Goal: Transaction & Acquisition: Purchase product/service

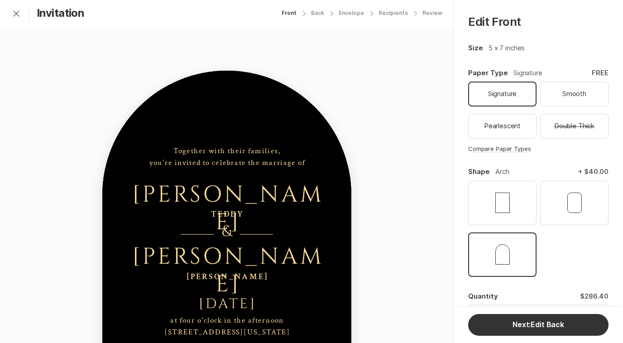
select select "160"
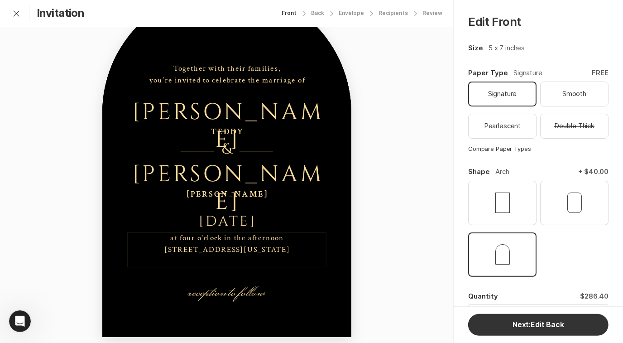
scroll to position [92, 0]
click at [290, 238] on div "at four o'clock in the afternoon [STREET_ADDRESS][US_STATE]" at bounding box center [226, 243] width 199 height 23
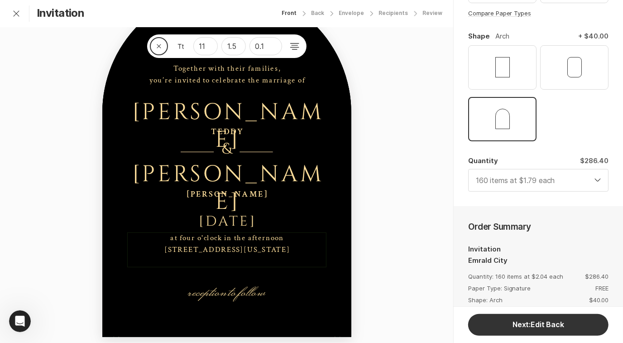
scroll to position [174, 0]
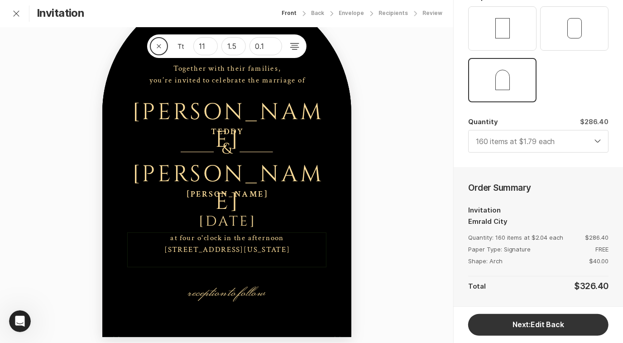
click at [423, 206] on div "Close 11 1.5 0.1 reception to follow at four o'clock in the afternoon [STREET_A…" at bounding box center [226, 155] width 453 height 421
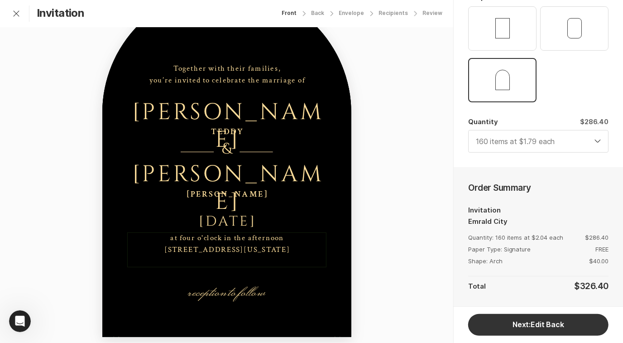
click at [261, 241] on div "at four o'clock in the afternoon [STREET_ADDRESS][US_STATE]" at bounding box center [226, 243] width 199 height 23
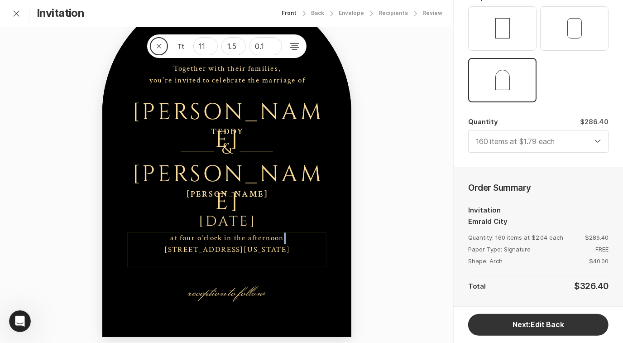
click at [281, 238] on div "at four o'clock in the afternoon [STREET_ADDRESS][US_STATE]" at bounding box center [226, 243] width 125 height 23
click at [381, 226] on div "Close 11 1.5 0.1 reception to follow at four o'clock in the afternoon [STREET_A…" at bounding box center [226, 155] width 453 height 421
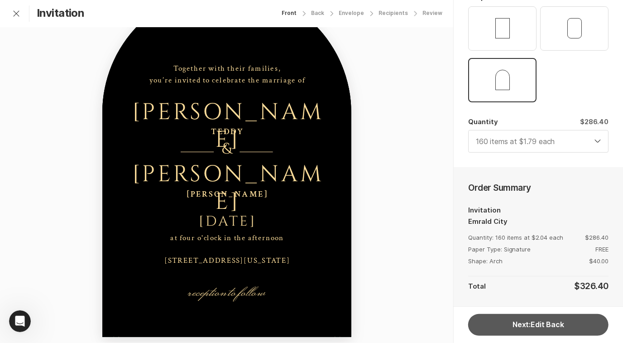
click at [528, 316] on button "Next: Edit Back" at bounding box center [538, 325] width 140 height 22
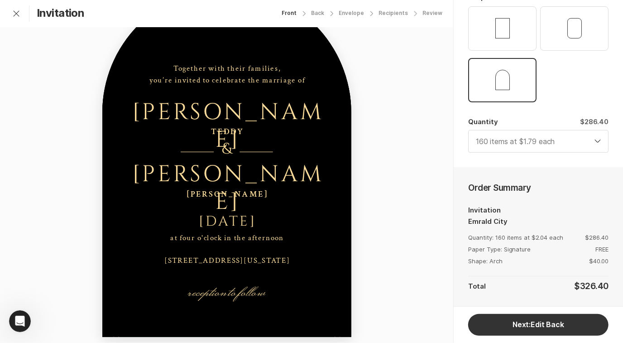
select select "160"
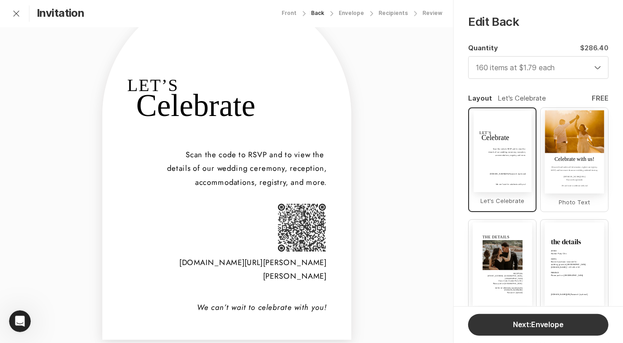
scroll to position [105, 0]
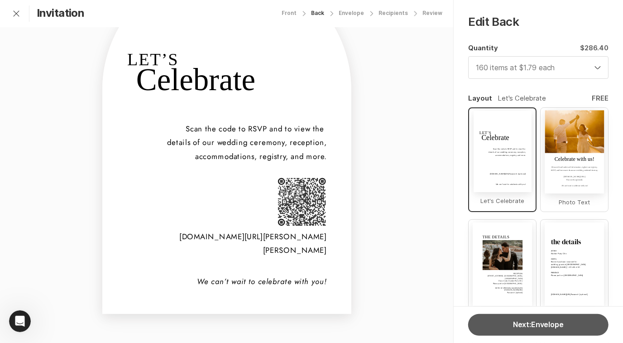
click at [506, 330] on button "Next: Envelope" at bounding box center [538, 325] width 140 height 22
select select "160"
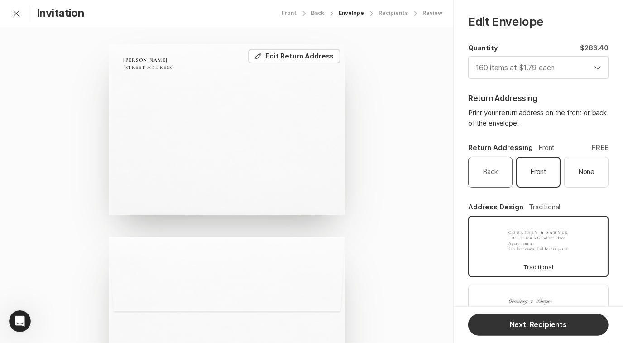
click at [501, 173] on div "Back" at bounding box center [490, 172] width 38 height 24
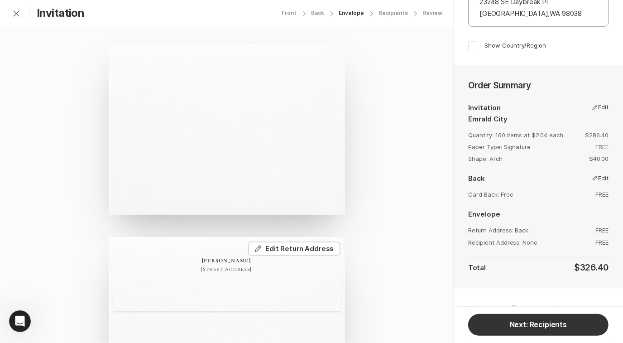
scroll to position [473, 0]
click at [473, 43] on span at bounding box center [472, 44] width 9 height 9
click at [468, 40] on input "Show Country/Region" at bounding box center [467, 39] width 0 height 0
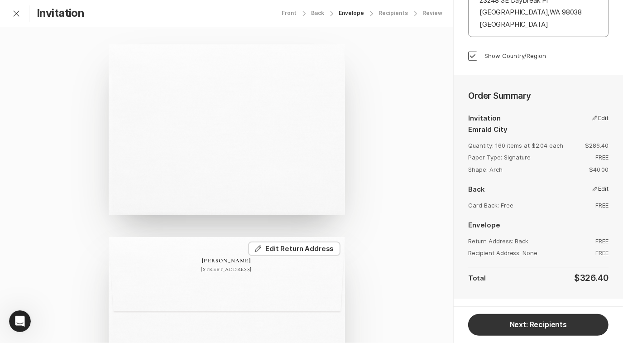
click at [469, 52] on span at bounding box center [472, 56] width 9 height 9
click at [468, 51] on input "Show Country/Region" at bounding box center [467, 51] width 0 height 0
checkbox input "false"
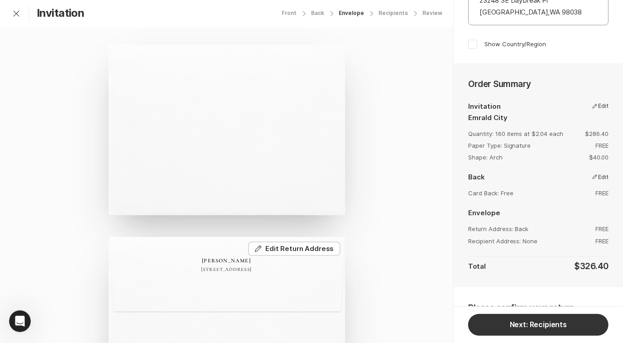
scroll to position [548, 0]
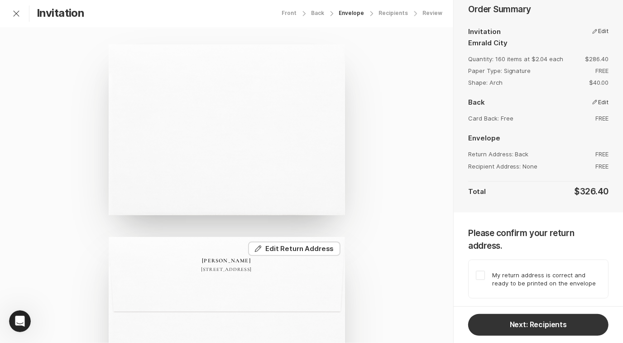
click at [483, 272] on span at bounding box center [480, 275] width 9 height 9
click at [476, 271] on input "My return address is correct and ready to be printed on the envelope" at bounding box center [475, 270] width 0 height 0
checkbox input "true"
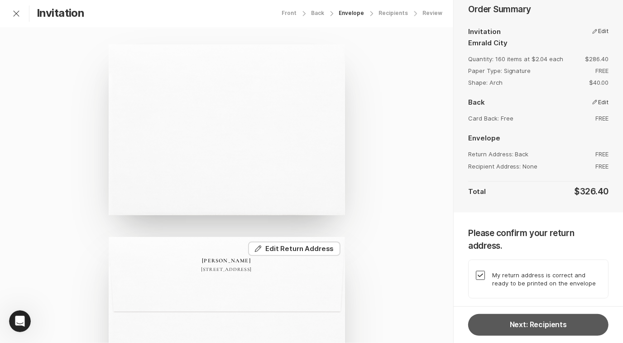
click at [511, 329] on button "Next: Recipients" at bounding box center [538, 325] width 140 height 22
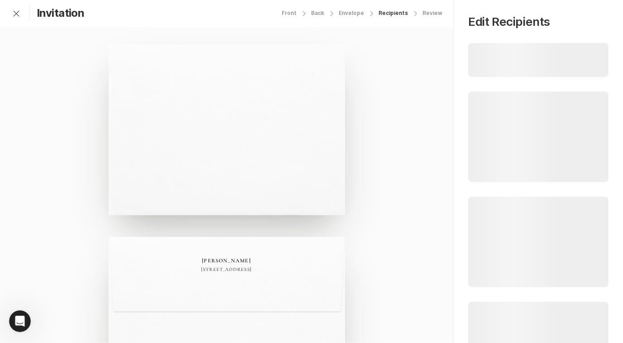
click at [360, 12] on div "Envelope" at bounding box center [350, 13] width 25 height 6
select select "160"
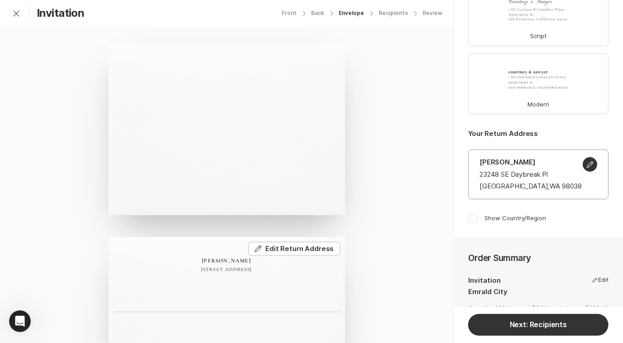
scroll to position [299, 0]
click at [512, 164] on p "[PERSON_NAME]" at bounding box center [538, 162] width 118 height 10
click at [509, 160] on p "[PERSON_NAME]" at bounding box center [538, 162] width 118 height 10
click at [586, 162] on icon "button" at bounding box center [589, 164] width 7 height 7
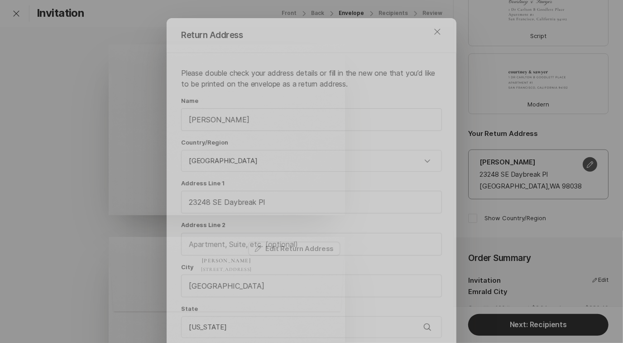
scroll to position [69, 0]
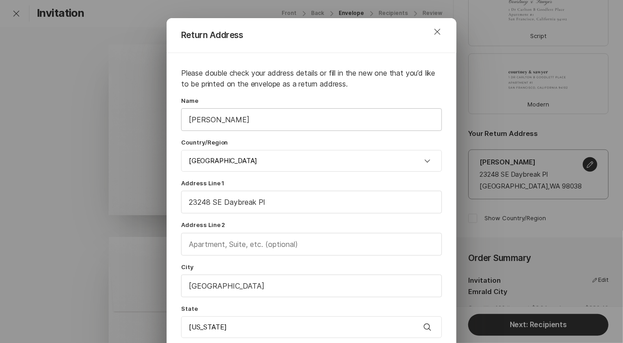
click at [352, 114] on input "[PERSON_NAME]" at bounding box center [311, 120] width 260 height 22
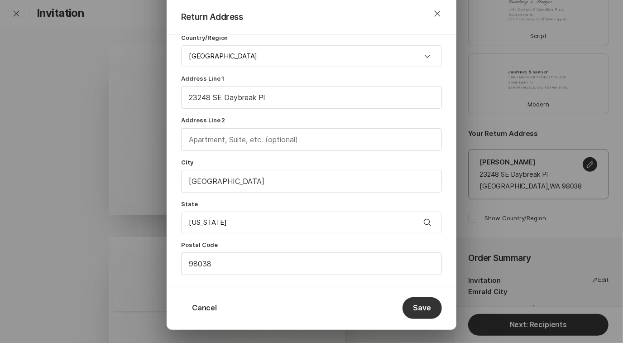
scroll to position [123, 0]
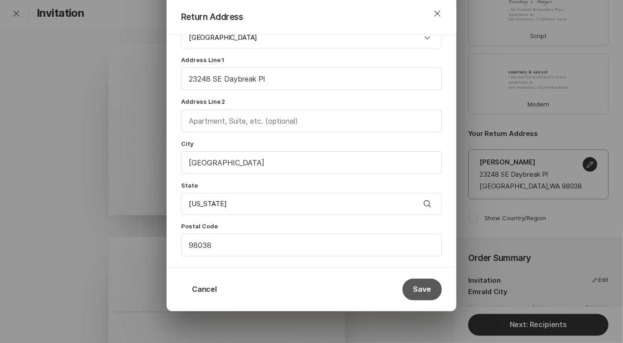
type input "[PERSON_NAME] and [PERSON_NAME]"
click at [424, 286] on button "Save" at bounding box center [421, 289] width 39 height 22
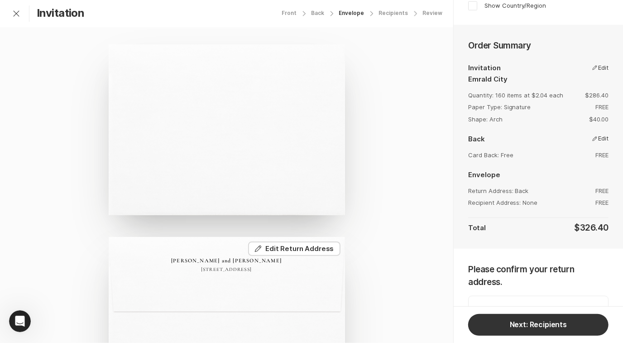
scroll to position [527, 0]
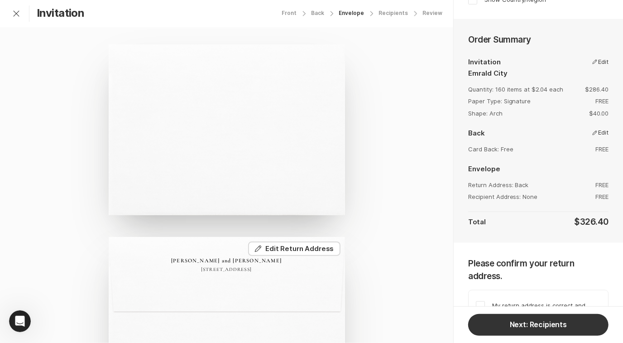
click at [482, 301] on span at bounding box center [480, 305] width 9 height 9
click at [476, 300] on input "My return address is correct and ready to be printed on the envelope" at bounding box center [475, 300] width 0 height 0
checkbox input "true"
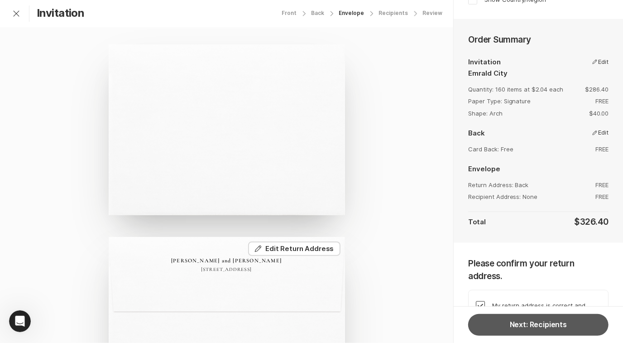
click at [505, 320] on button "Next: Recipients" at bounding box center [538, 325] width 140 height 22
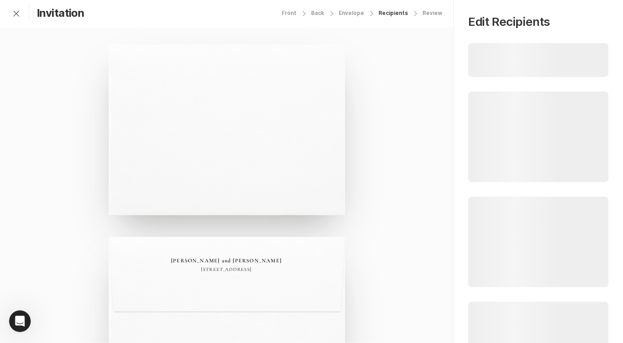
select select "160"
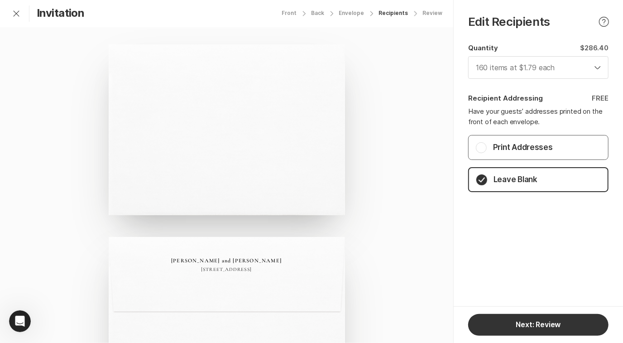
click at [498, 147] on p "Print Addresses" at bounding box center [523, 147] width 60 height 11
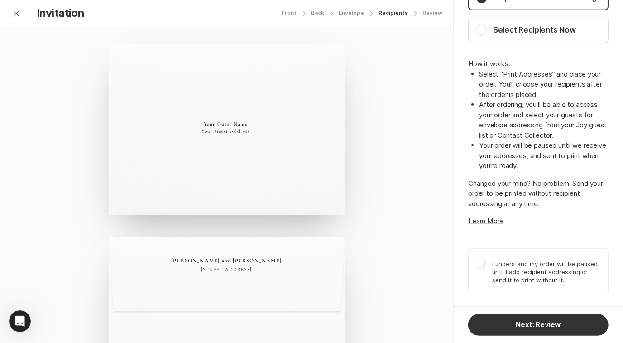
scroll to position [281, 0]
click at [484, 259] on span at bounding box center [480, 263] width 9 height 9
click at [476, 259] on input "I understand my order will be paused until I add recipient addressing or send i…" at bounding box center [475, 259] width 0 height 0
checkbox input "true"
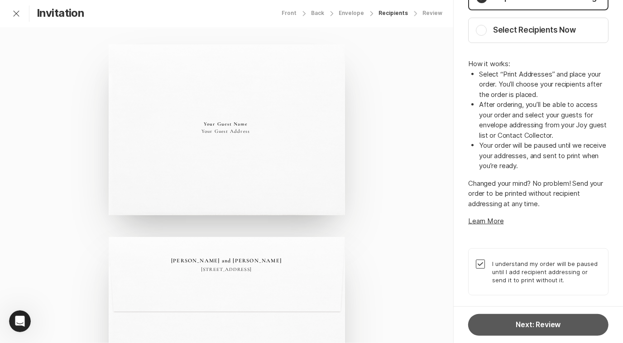
click at [513, 325] on button "Next: Review" at bounding box center [538, 325] width 140 height 22
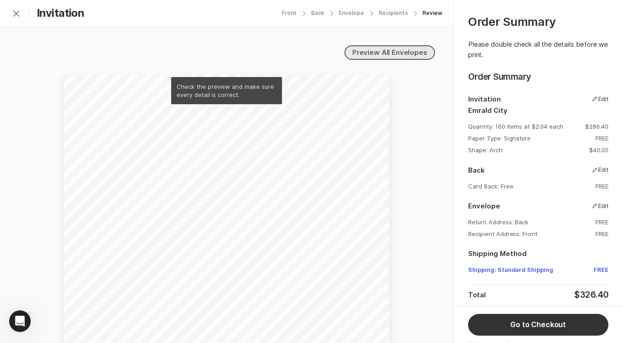
click at [379, 52] on link "Preview All Envelopes" at bounding box center [389, 52] width 90 height 14
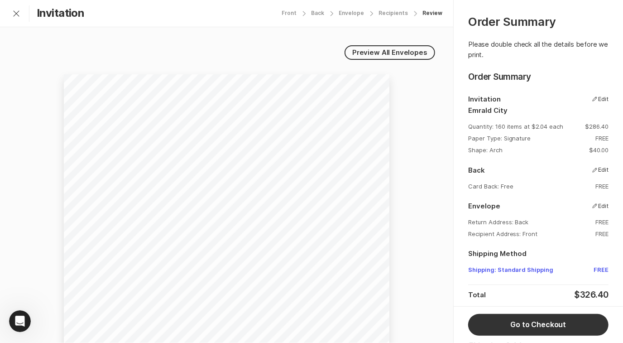
click at [393, 15] on div "Recipients" at bounding box center [392, 13] width 29 height 6
select select "160"
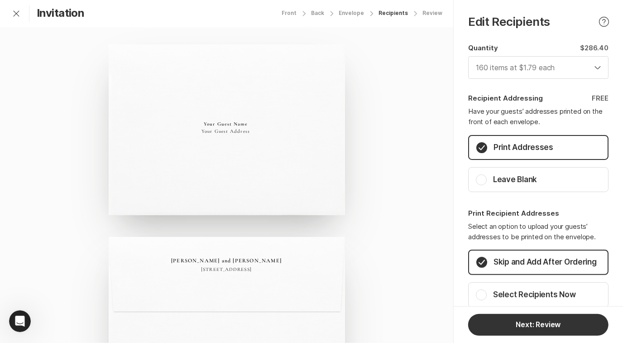
scroll to position [40, 0]
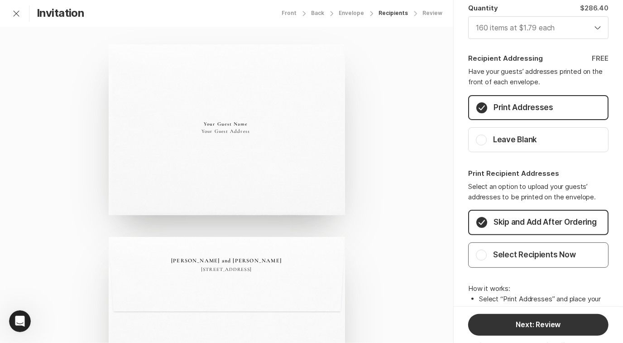
click at [482, 260] on rect "button" at bounding box center [481, 255] width 10 height 10
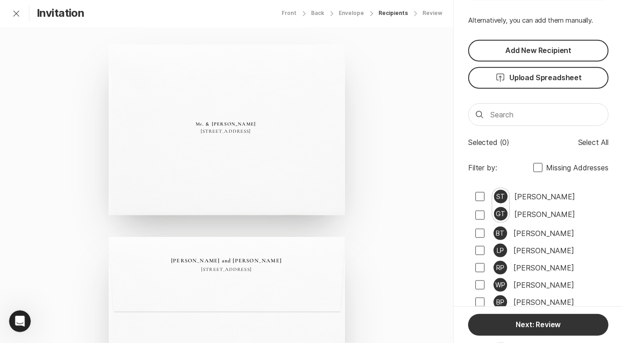
scroll to position [533, 0]
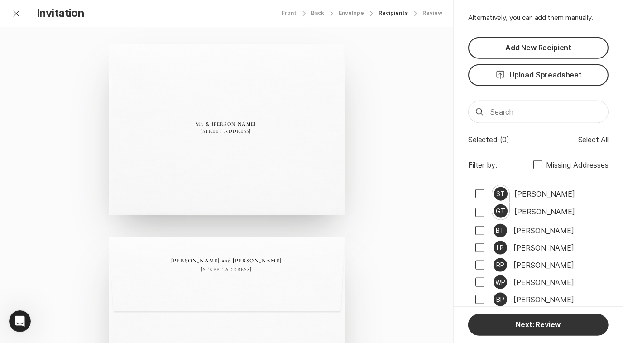
click at [535, 160] on label "Missing Addresses" at bounding box center [570, 164] width 75 height 11
click at [533, 165] on input "Missing Addresses" at bounding box center [533, 165] width 0 height 0
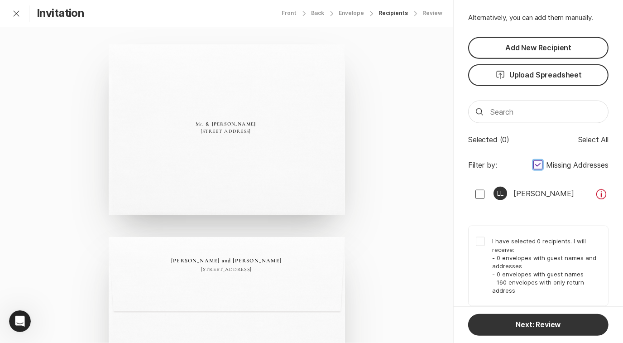
click at [533, 160] on span at bounding box center [537, 164] width 9 height 9
click at [533, 165] on input "Missing Addresses" at bounding box center [533, 165] width 0 height 0
checkbox input "false"
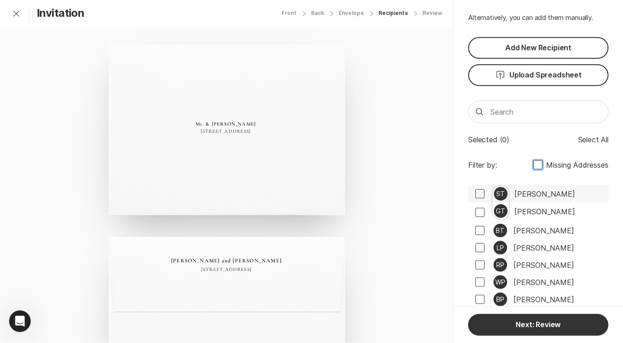
click at [482, 189] on span at bounding box center [479, 193] width 9 height 9
click at [475, 193] on input "checkbox" at bounding box center [475, 193] width 0 height 0
click at [476, 193] on span at bounding box center [479, 193] width 9 height 9
click at [475, 193] on input "checkbox" at bounding box center [475, 193] width 0 height 0
checkbox input "false"
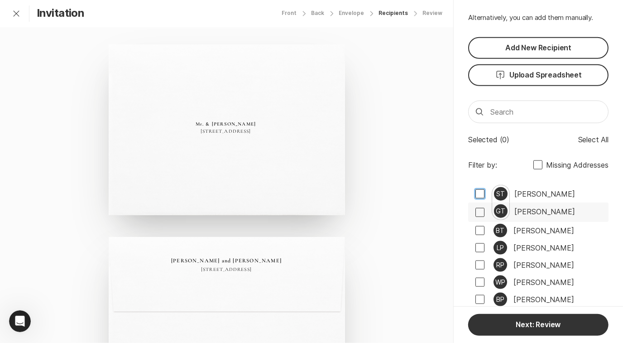
click at [479, 212] on span at bounding box center [479, 212] width 9 height 9
click at [475, 212] on input "checkbox" at bounding box center [475, 212] width 0 height 0
checkbox input "true"
click at [483, 229] on span at bounding box center [479, 230] width 9 height 9
click at [475, 230] on input "checkbox" at bounding box center [475, 230] width 0 height 0
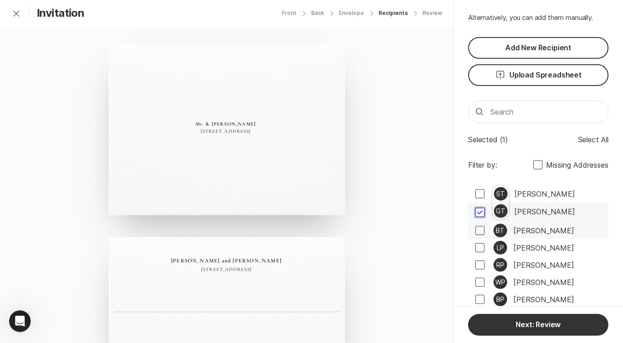
checkbox input "true"
click at [481, 247] on span at bounding box center [479, 247] width 9 height 9
click at [475, 248] on input "checkbox" at bounding box center [475, 248] width 0 height 0
checkbox input "true"
click at [479, 261] on span at bounding box center [479, 264] width 9 height 9
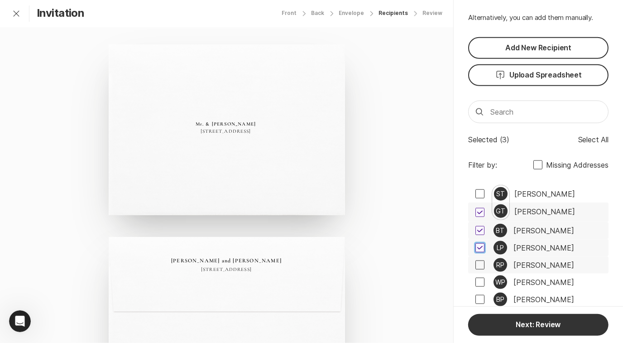
click at [475, 265] on input "checkbox" at bounding box center [475, 265] width 0 height 0
checkbox input "true"
click at [479, 281] on span at bounding box center [479, 281] width 9 height 9
click at [475, 282] on input "checkbox" at bounding box center [475, 282] width 0 height 0
checkbox input "true"
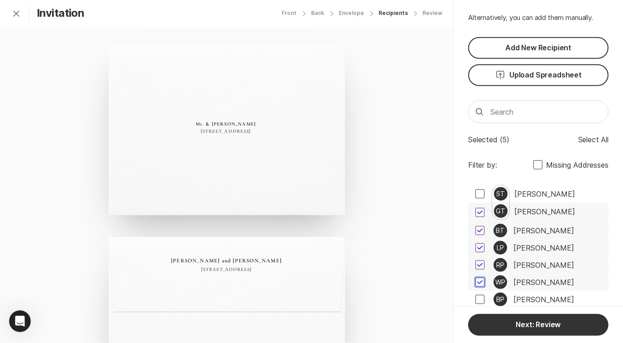
click at [480, 295] on span at bounding box center [479, 299] width 9 height 9
click at [475, 299] on input "checkbox" at bounding box center [475, 299] width 0 height 0
checkbox input "true"
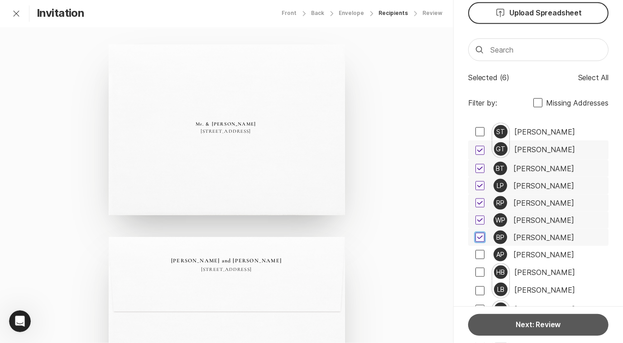
click at [481, 252] on span at bounding box center [479, 254] width 9 height 9
click at [475, 254] on input "checkbox" at bounding box center [475, 254] width 0 height 0
checkbox input "true"
click at [536, 324] on button "Next: Review" at bounding box center [538, 325] width 140 height 22
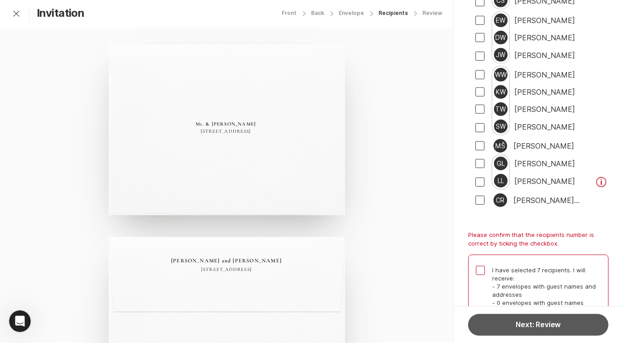
scroll to position [4392, 0]
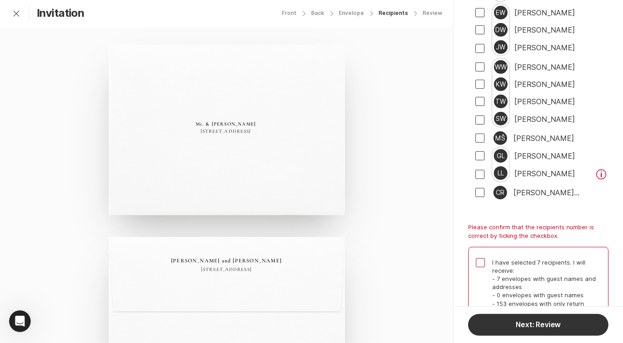
click at [481, 258] on span at bounding box center [480, 262] width 9 height 9
click at [476, 257] on input "I have selected 7 recipients. I will receive: - 7 envelopes with guest names an…" at bounding box center [475, 257] width 0 height 0
checkbox input "true"
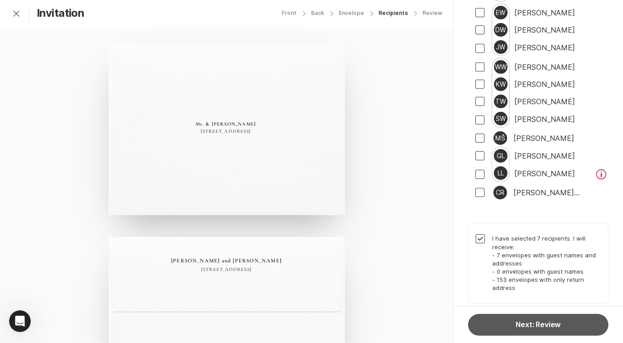
scroll to position [4368, 0]
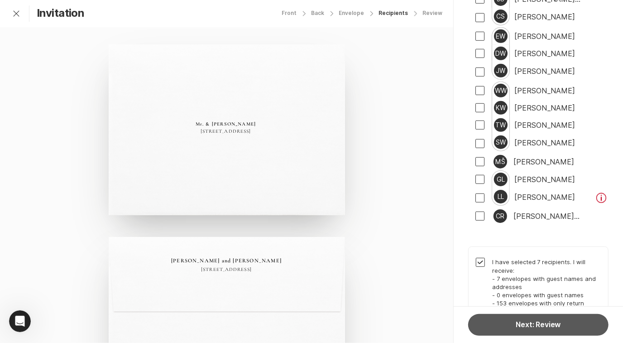
click at [511, 325] on button "Next: Review" at bounding box center [538, 325] width 140 height 22
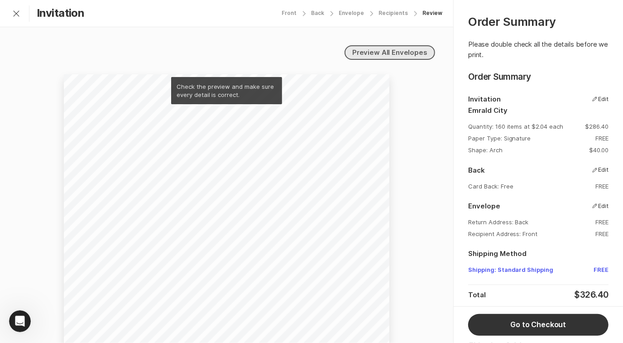
click at [380, 52] on link "Preview All Envelopes" at bounding box center [389, 52] width 90 height 14
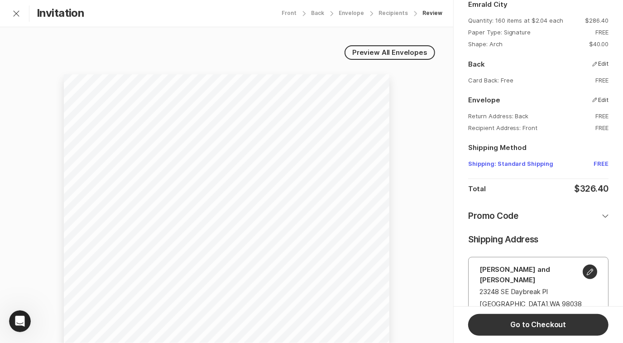
scroll to position [101, 0]
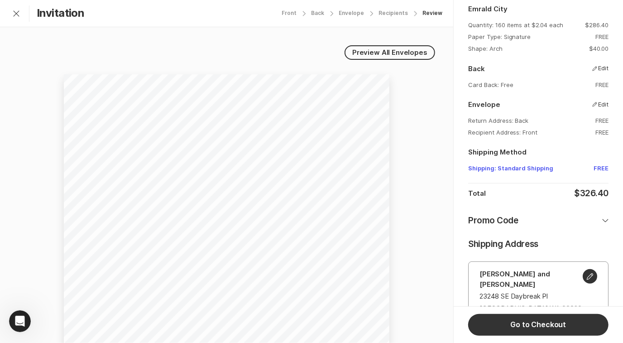
click at [502, 224] on p "Promo Code" at bounding box center [493, 220] width 50 height 13
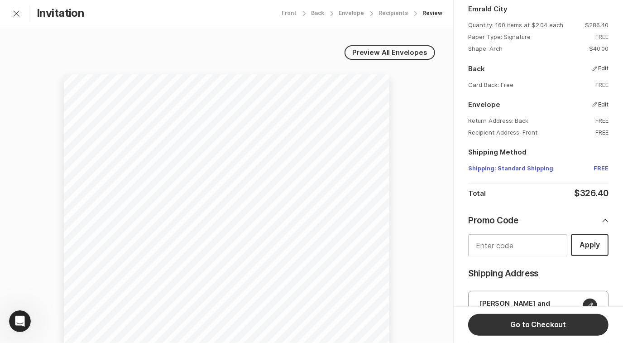
click at [507, 243] on input "text" at bounding box center [517, 245] width 98 height 22
type input "Loveinbloom"
click at [581, 246] on button "Apply" at bounding box center [590, 245] width 38 height 22
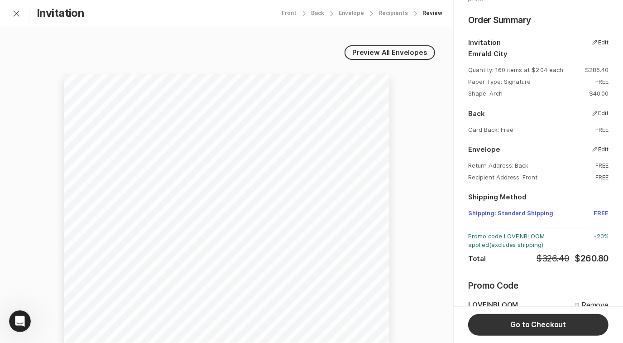
scroll to position [55, 0]
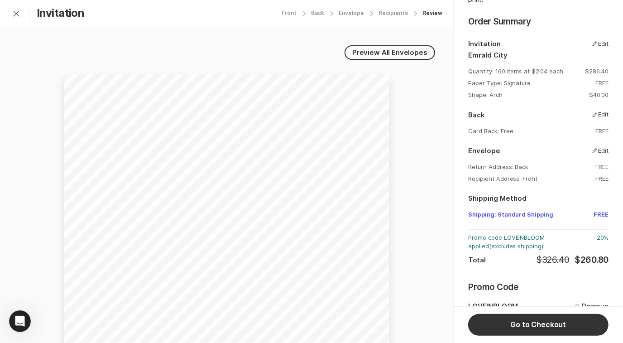
click at [502, 71] on p "Quantity: 160 items at $2.04 each" at bounding box center [515, 71] width 95 height 8
click at [597, 40] on button "Edit" at bounding box center [600, 43] width 16 height 9
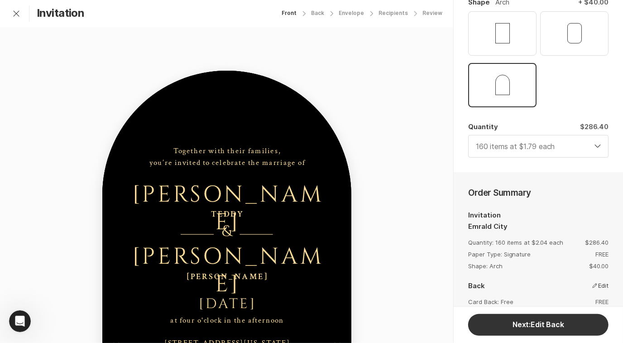
scroll to position [169, 0]
click at [521, 147] on select "4 items at $4.49 each 10 items at $4.29 each 20 items at $3.69 each 30 items at…" at bounding box center [538, 146] width 140 height 23
select select "170"
click at [468, 135] on select "4 items at $4.49 each 10 items at $4.29 each 20 items at $3.69 each 30 items at…" at bounding box center [538, 146] width 140 height 23
click at [434, 12] on div "Review" at bounding box center [432, 13] width 20 height 6
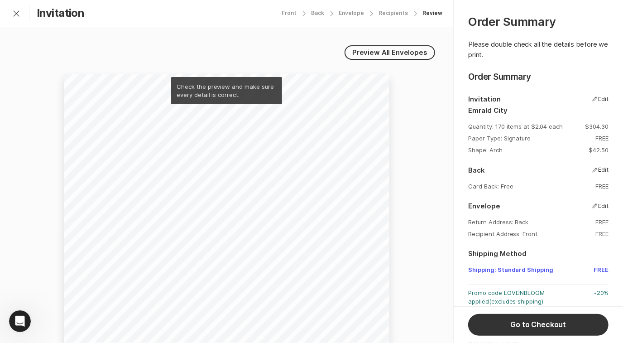
click at [296, 10] on div "Front" at bounding box center [288, 13] width 15 height 6
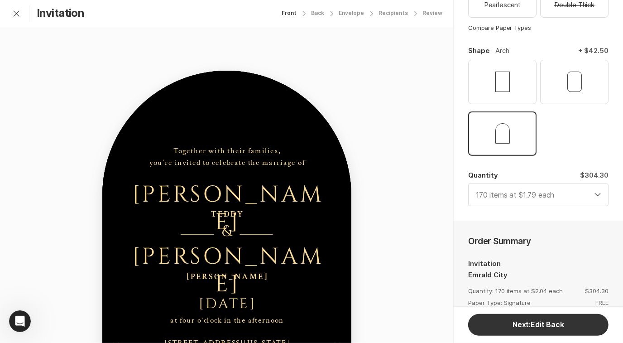
scroll to position [138, 0]
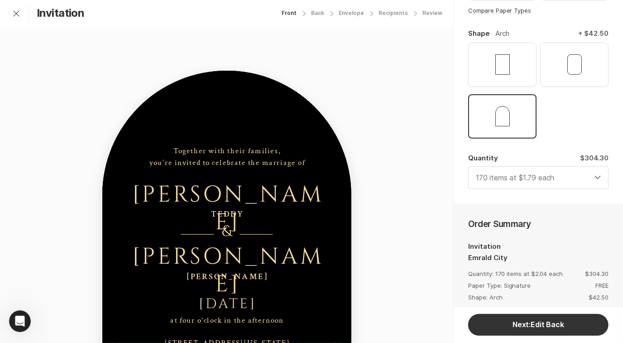
click at [556, 176] on select "4 items at $4.49 each 10 items at $4.29 each 20 items at $3.69 each 30 items at…" at bounding box center [538, 177] width 140 height 23
click at [468, 166] on select "4 items at $4.49 each 10 items at $4.29 each 20 items at $3.69 each 30 items at…" at bounding box center [538, 177] width 140 height 23
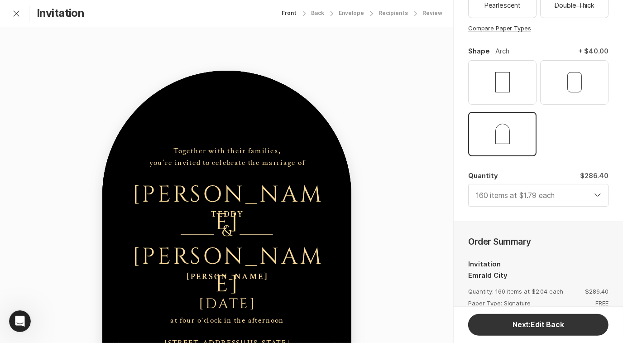
scroll to position [121, 0]
click at [581, 195] on select "4 items at $4.49 each 10 items at $4.29 each 20 items at $3.69 each 30 items at…" at bounding box center [538, 194] width 140 height 23
click at [468, 183] on select "4 items at $4.49 each 10 items at $4.29 each 20 items at $3.69 each 30 items at…" at bounding box center [538, 194] width 140 height 23
click at [564, 196] on select "4 items at $4.49 each 10 items at $4.29 each 20 items at $3.69 each 30 items at…" at bounding box center [538, 194] width 140 height 23
select select "160"
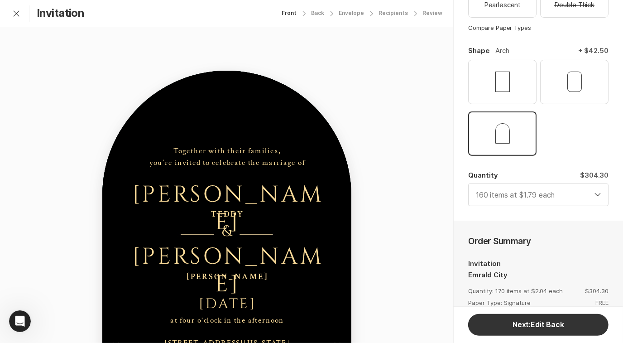
click at [468, 183] on select "4 items at $4.49 each 10 items at $4.29 each 20 items at $3.69 each 30 items at…" at bounding box center [538, 194] width 140 height 23
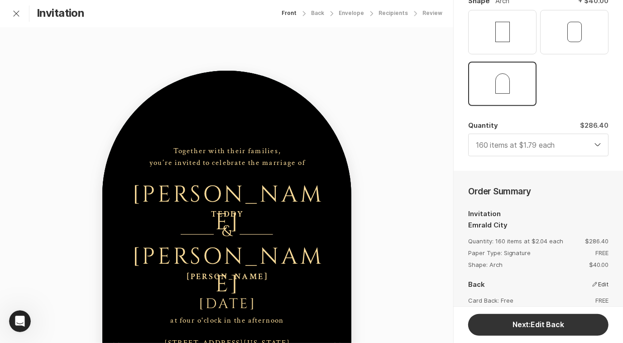
scroll to position [0, 0]
